Goal: Task Accomplishment & Management: Complete application form

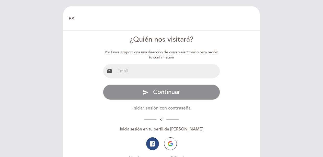
select select "es"
click at [169, 72] on input "email" at bounding box center [168, 71] width 105 height 14
type input "[EMAIL_ADDRESS][DOMAIN_NAME]"
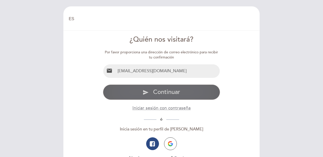
click at [164, 94] on span "Continuar" at bounding box center [166, 91] width 27 height 7
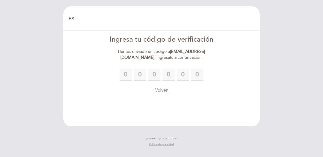
type input "8"
type input "2"
type input "6"
type input "8"
type input "7"
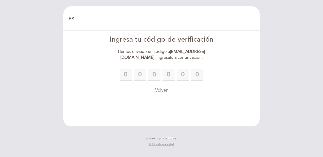
type input "1"
click at [183, 91] on div "Volver" at bounding box center [161, 90] width 117 height 6
